Goal: Navigation & Orientation: Find specific page/section

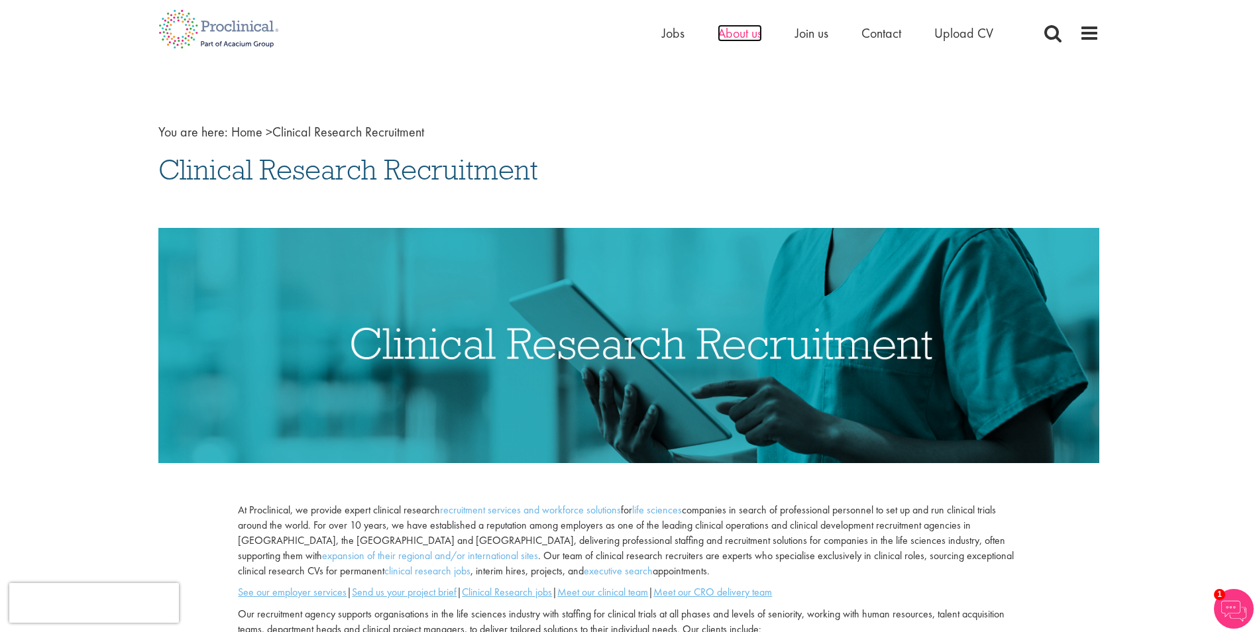
click at [740, 27] on span "About us" at bounding box center [740, 33] width 44 height 17
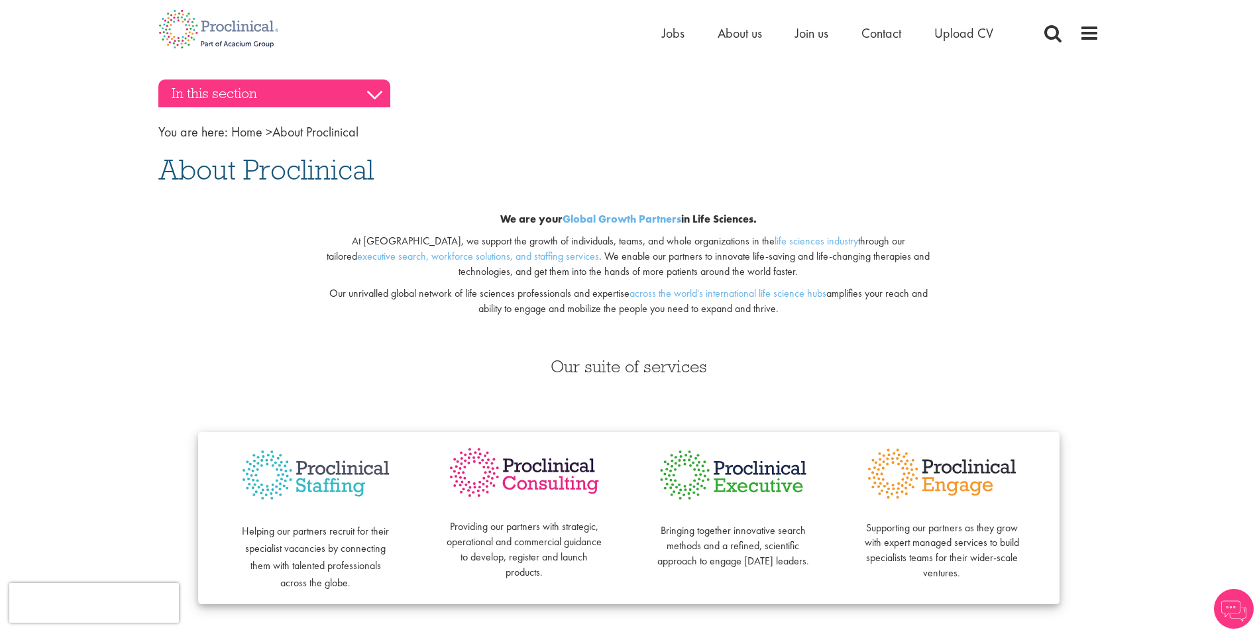
click at [356, 104] on h3 "In this section" at bounding box center [274, 94] width 232 height 28
click at [373, 91] on h3 "In this section" at bounding box center [274, 94] width 232 height 28
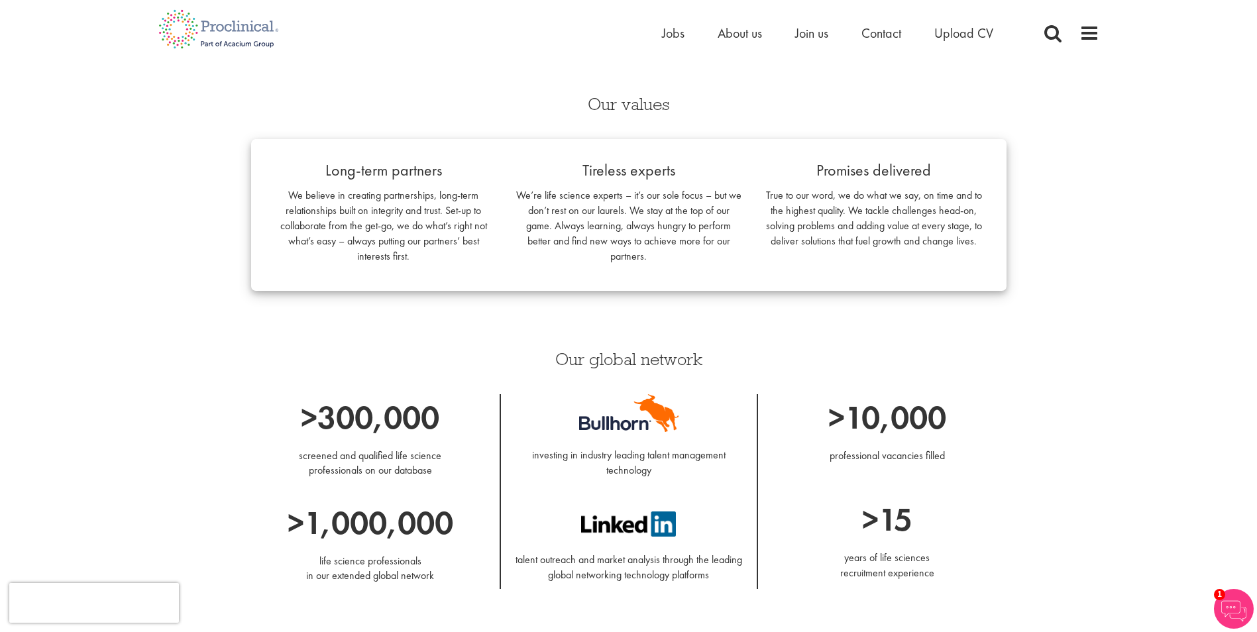
scroll to position [862, 0]
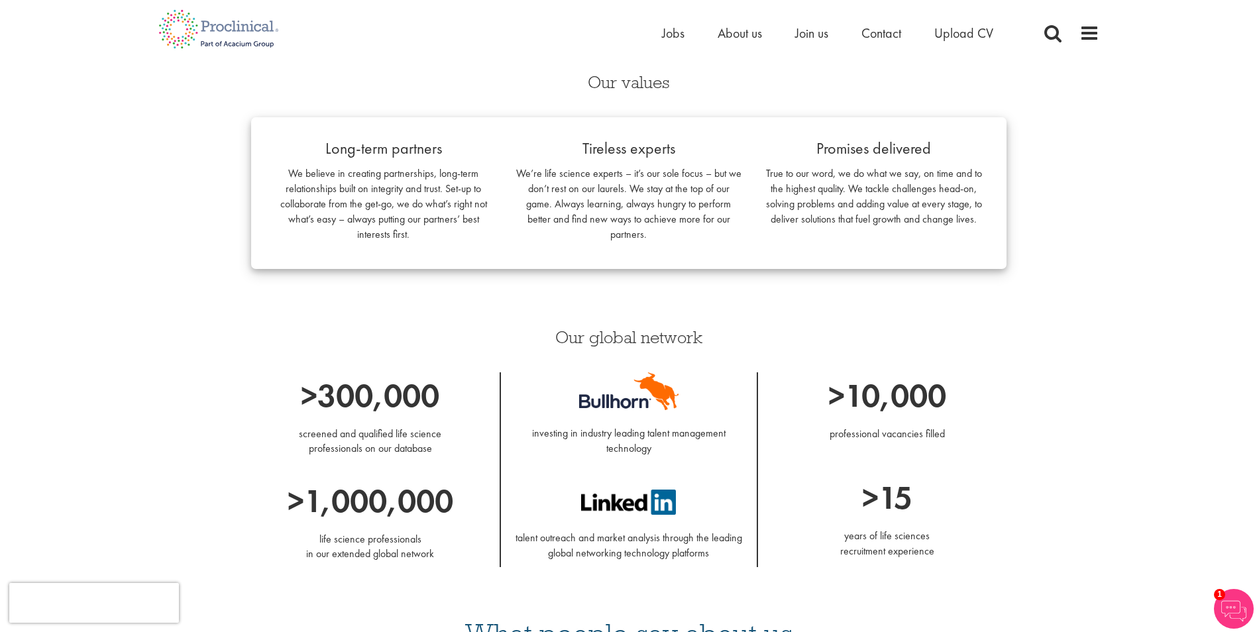
click at [1100, 198] on div "In this section History Our Awards View the teams You are here: Home > About Pr…" at bounding box center [628, 19] width 961 height 1577
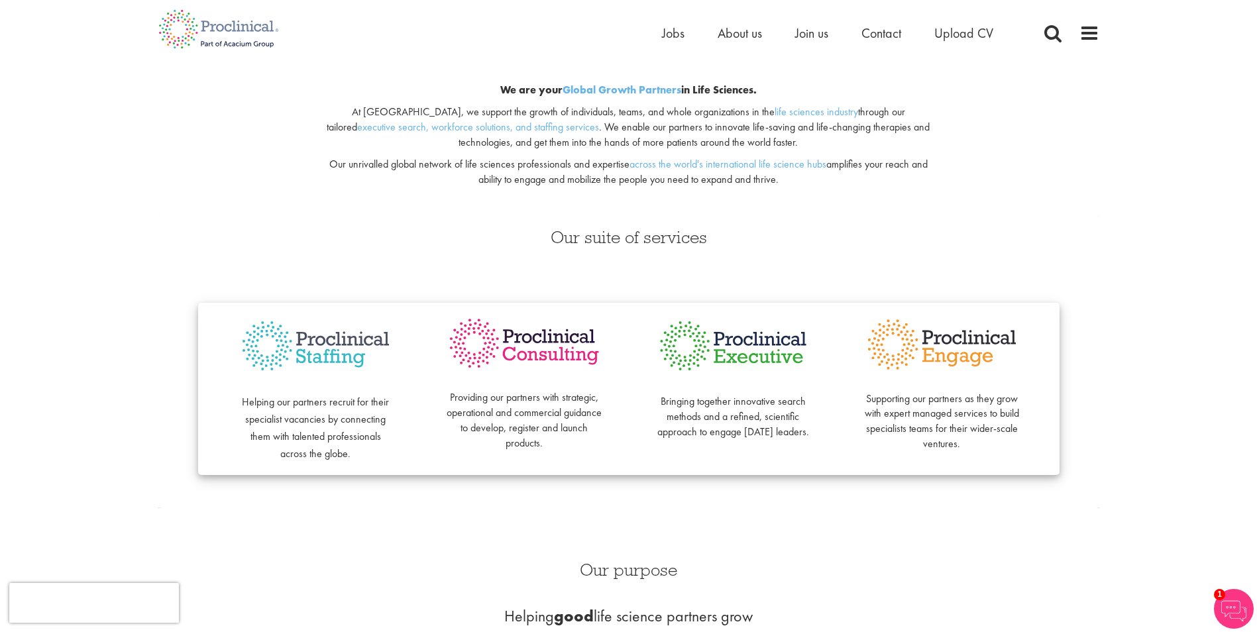
scroll to position [0, 0]
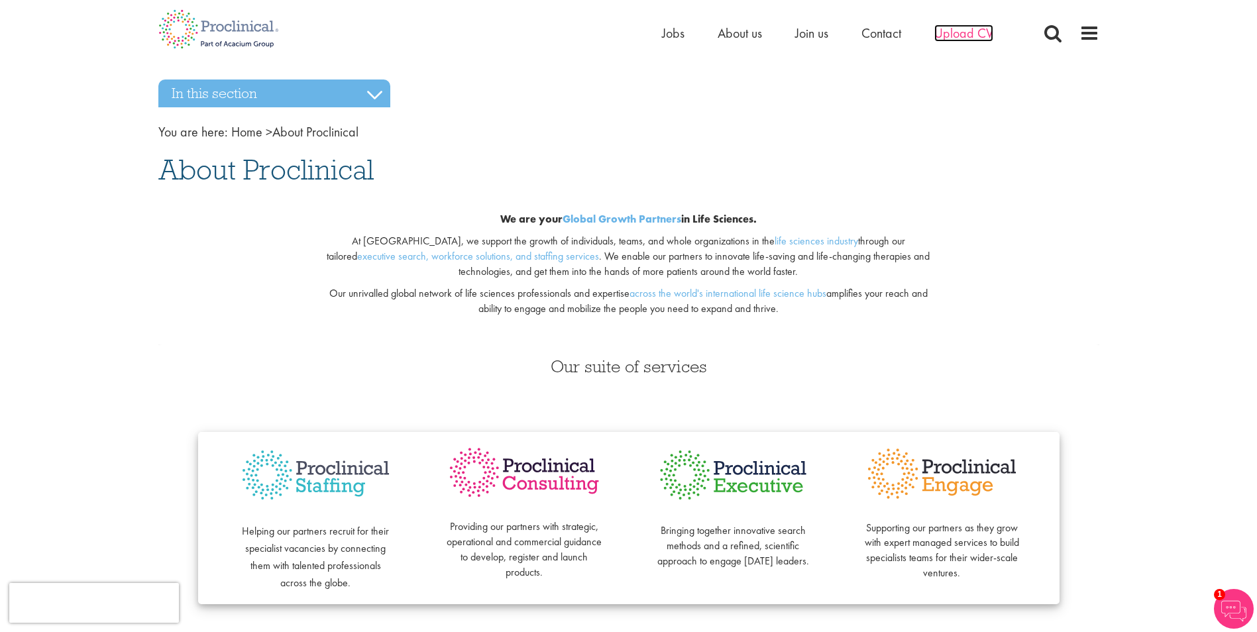
click at [964, 33] on span "Upload CV" at bounding box center [963, 33] width 59 height 17
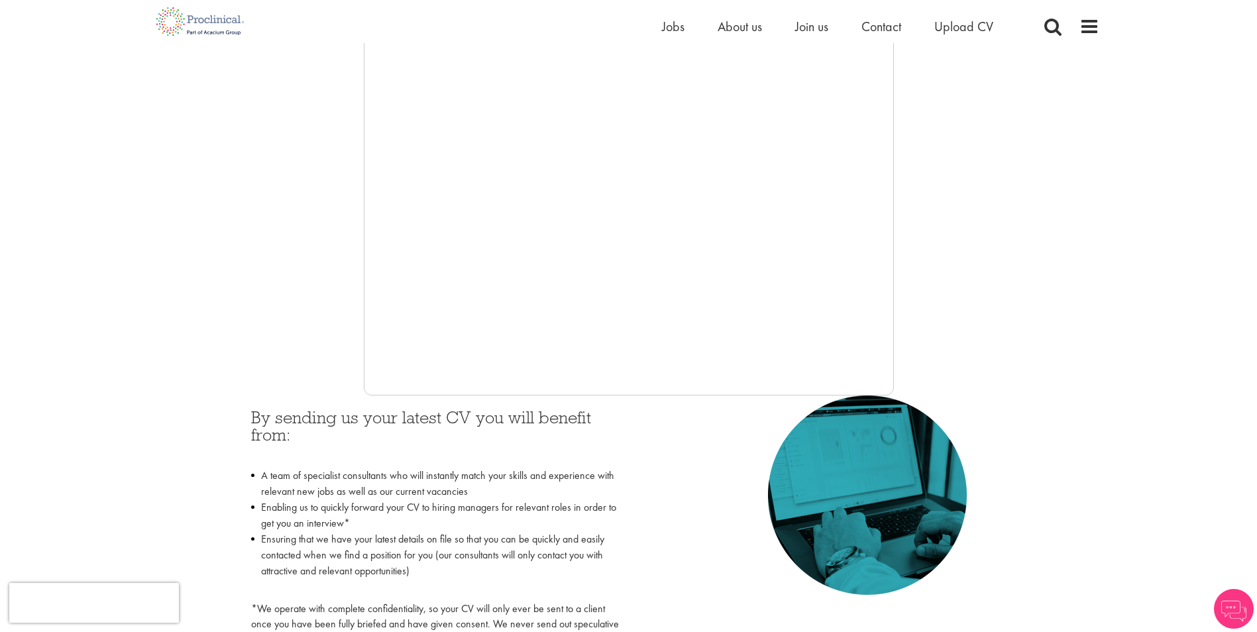
scroll to position [133, 0]
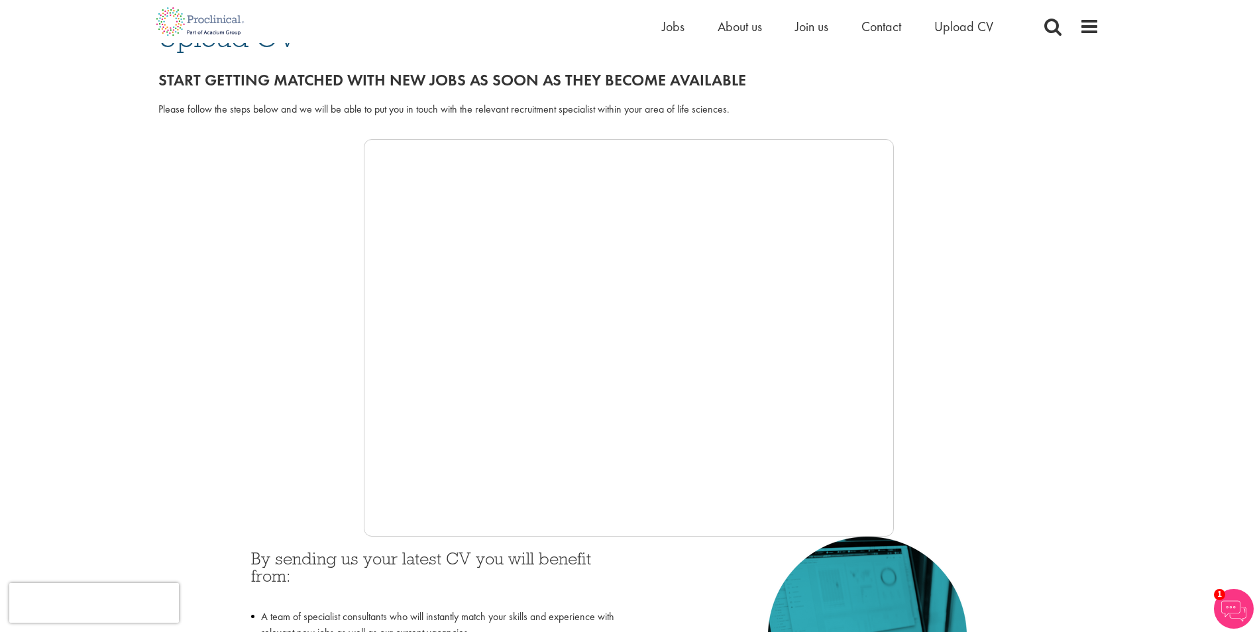
click at [347, 274] on div at bounding box center [628, 338] width 941 height 398
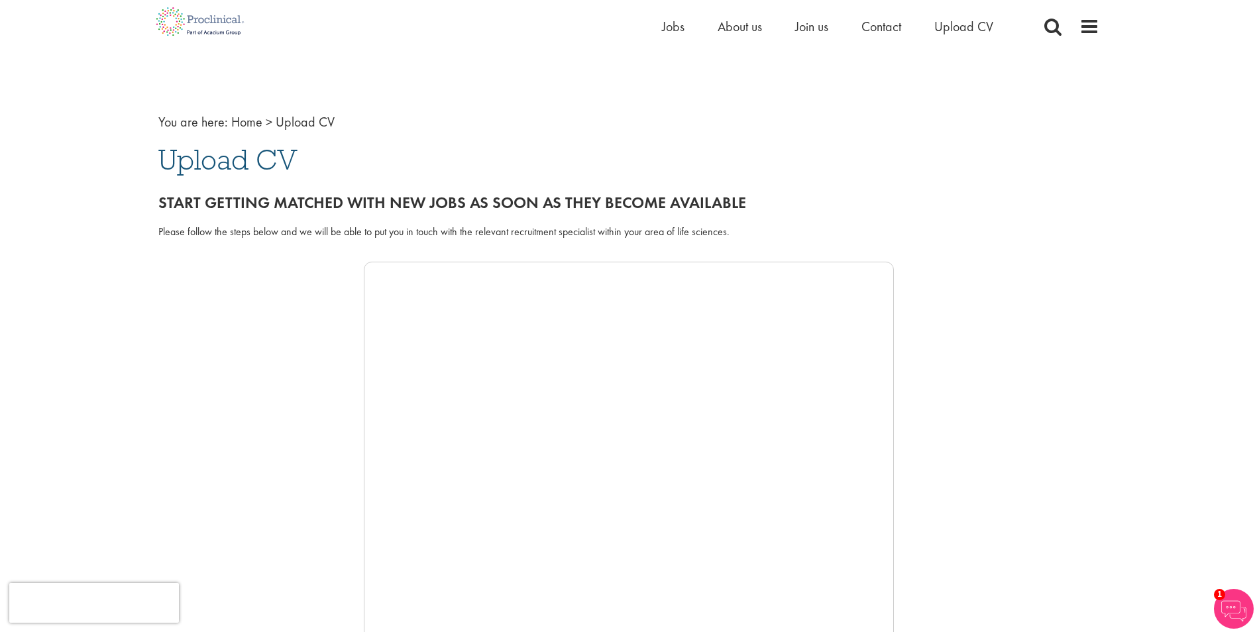
scroll to position [0, 0]
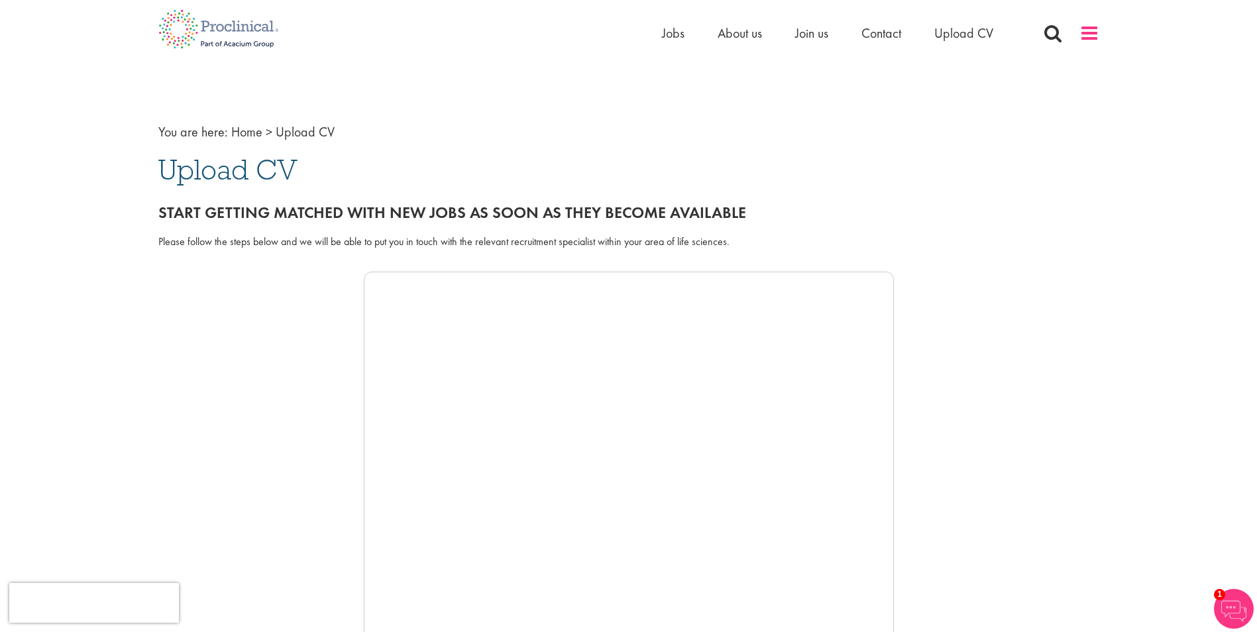
click at [1098, 29] on span at bounding box center [1090, 33] width 20 height 20
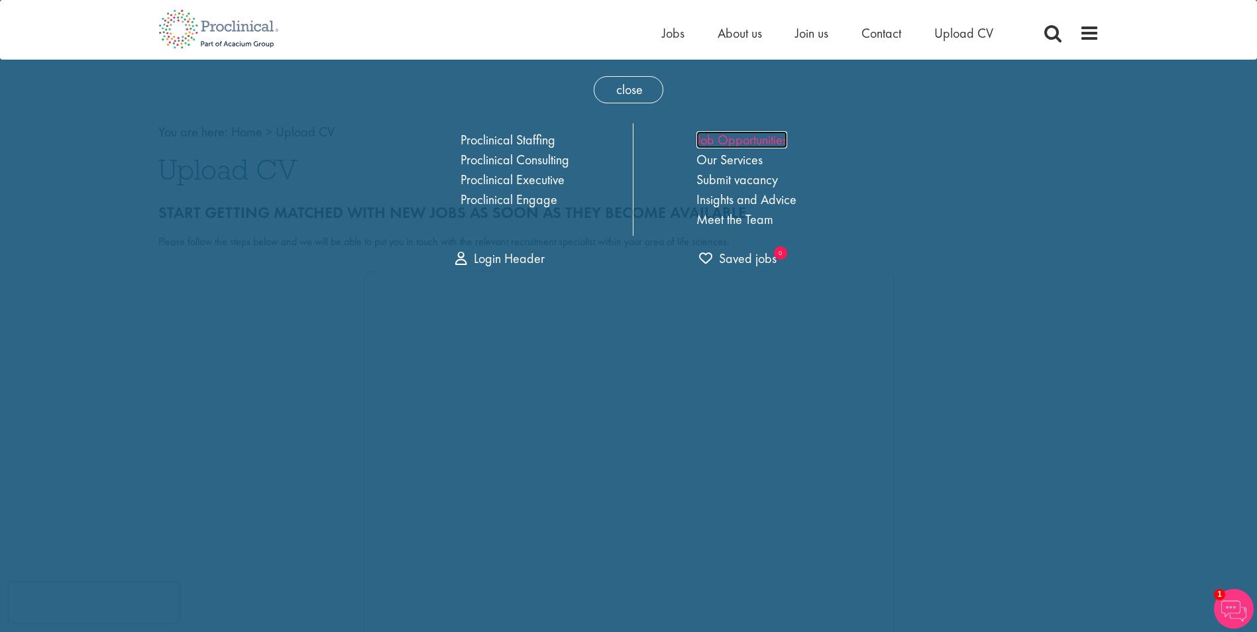
click at [730, 133] on link "Job Opportunities" at bounding box center [742, 139] width 91 height 17
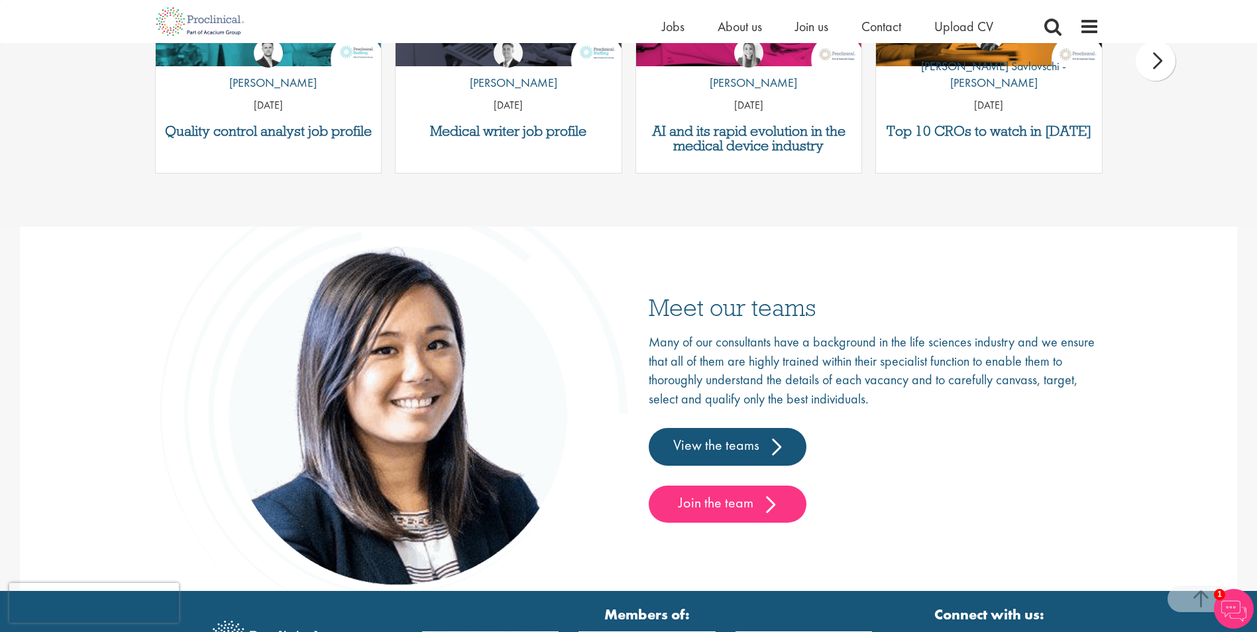
scroll to position [2074, 0]
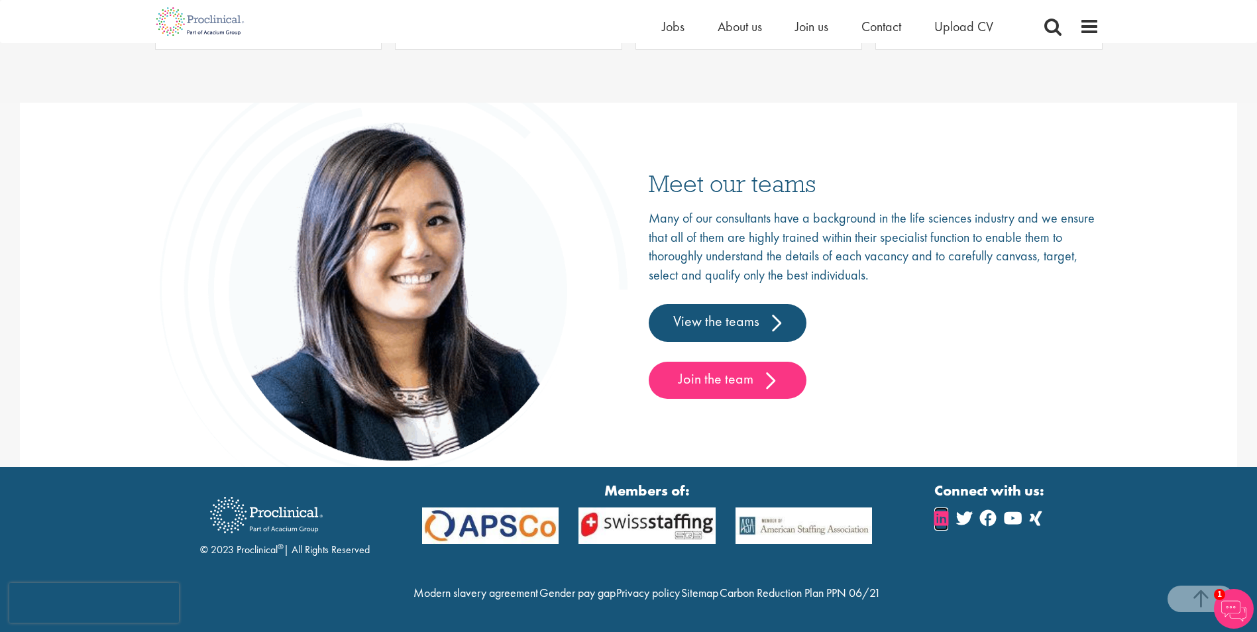
click at [948, 510] on icon at bounding box center [941, 518] width 14 height 16
drag, startPoint x: 129, startPoint y: 157, endPoint x: 139, endPoint y: 163, distance: 11.6
click at [129, 157] on div "Meet our teams Many of our consultants have a background in the life sciences i…" at bounding box center [628, 285] width 1217 height 365
click at [189, 31] on img at bounding box center [200, 21] width 104 height 43
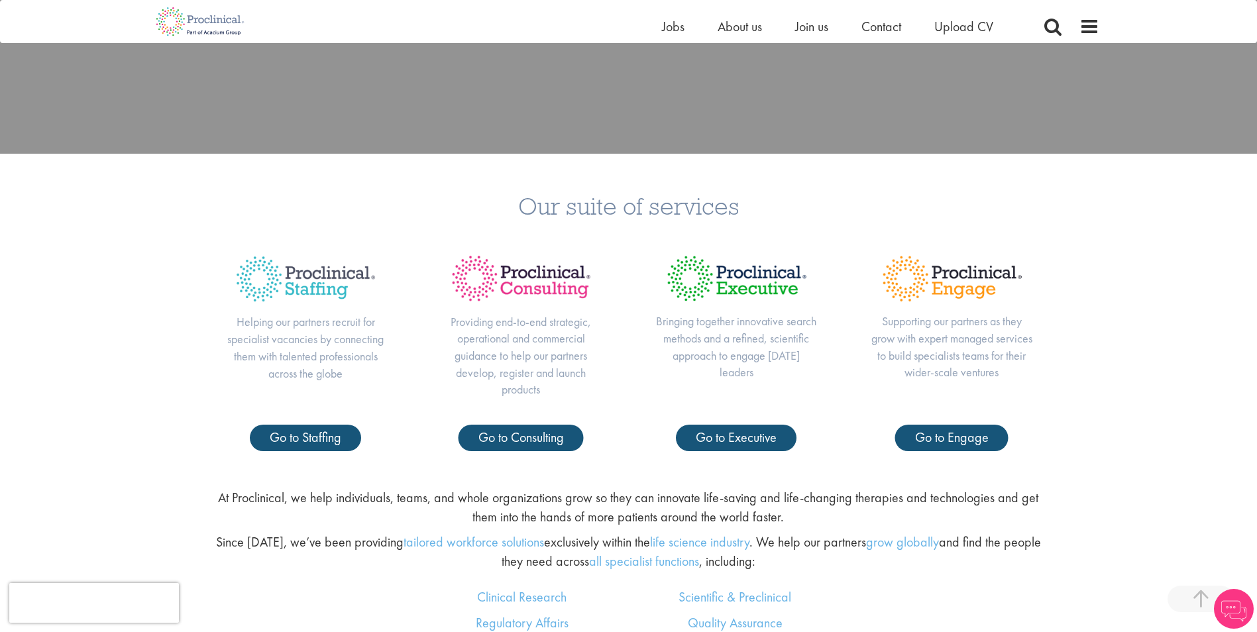
scroll to position [530, 0]
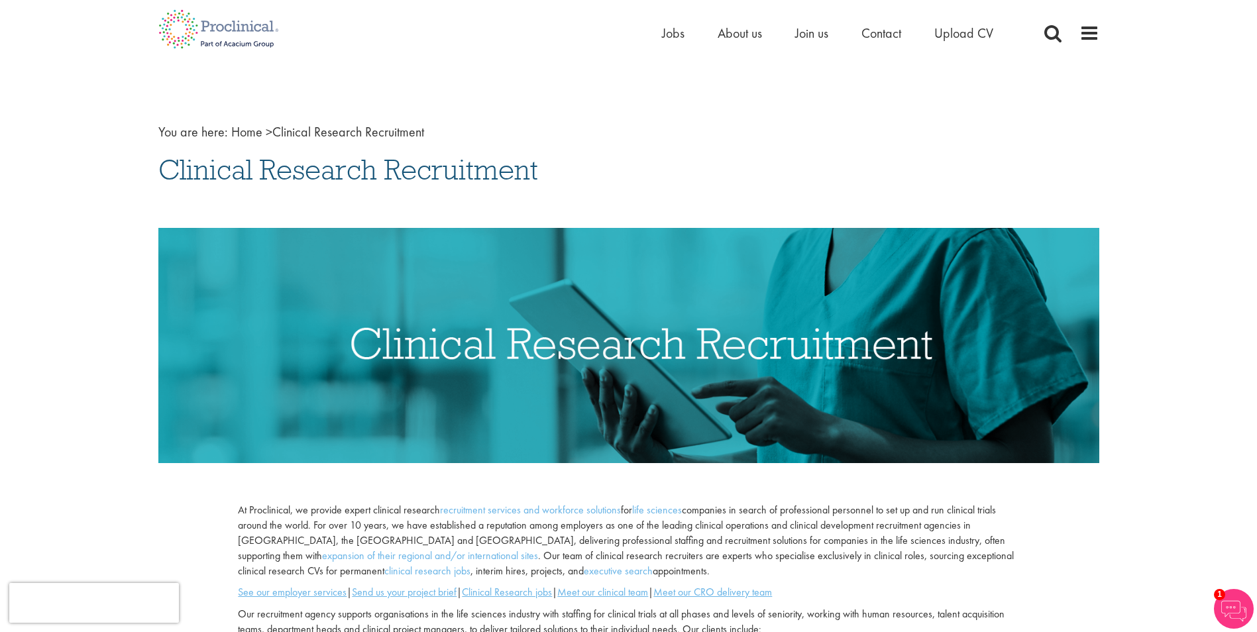
drag, startPoint x: 550, startPoint y: 171, endPoint x: 153, endPoint y: 164, distance: 397.1
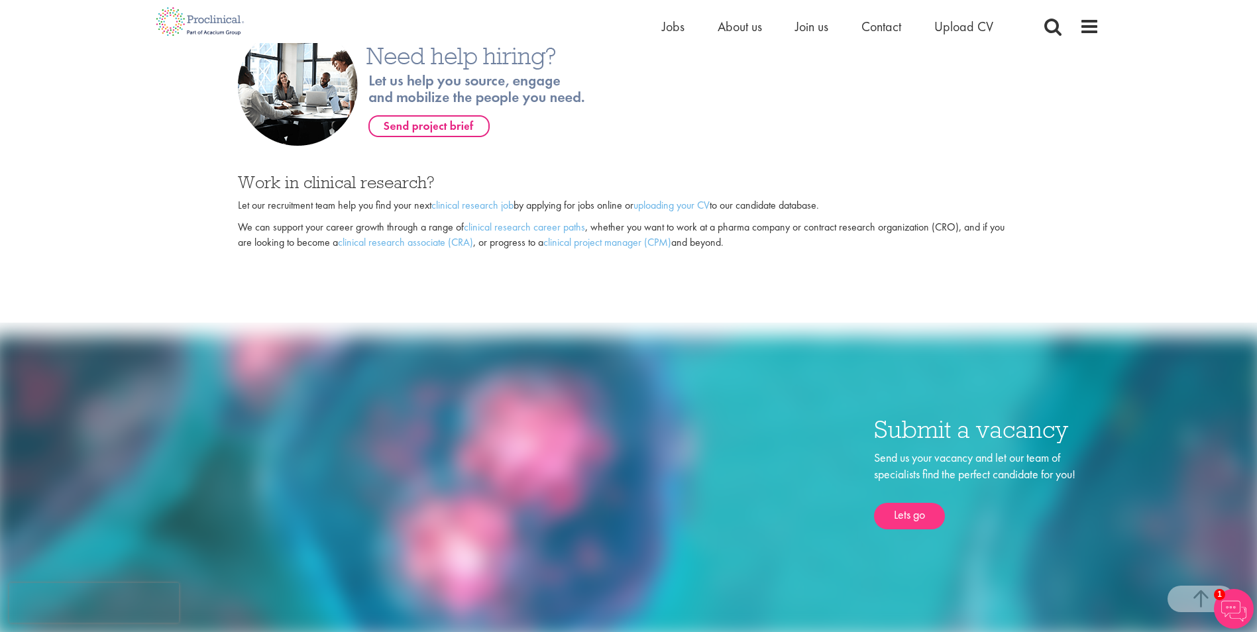
scroll to position [729, 0]
